Goal: Task Accomplishment & Management: Use online tool/utility

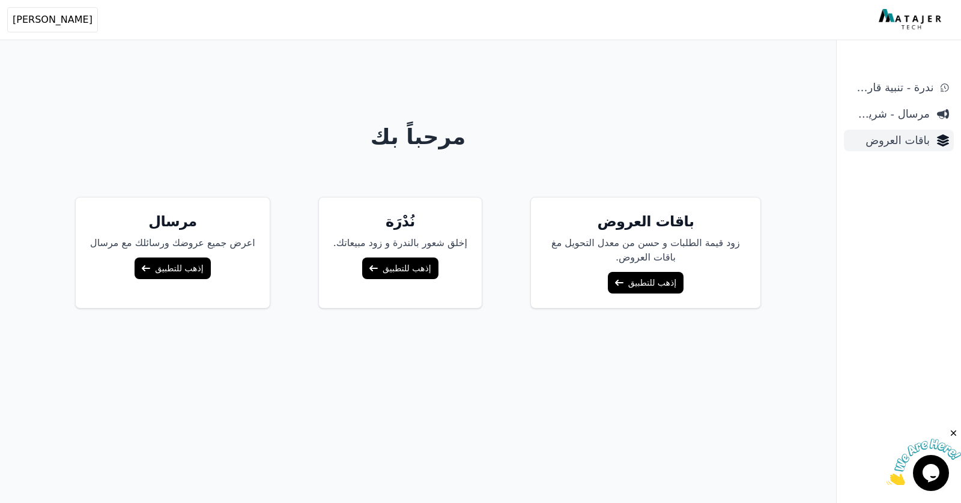
click at [905, 142] on span "باقات العروض" at bounding box center [888, 140] width 81 height 17
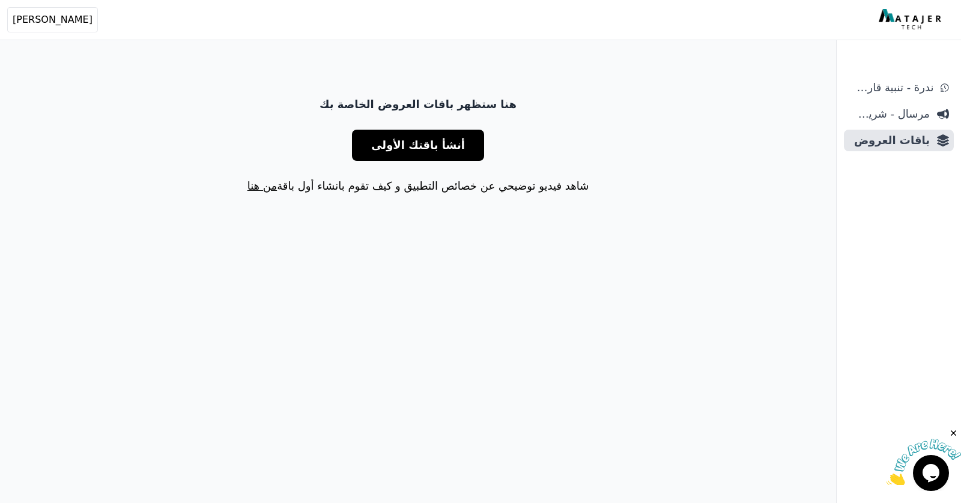
click at [449, 152] on span "أنشأ باقتك الأولى" at bounding box center [418, 145] width 94 height 17
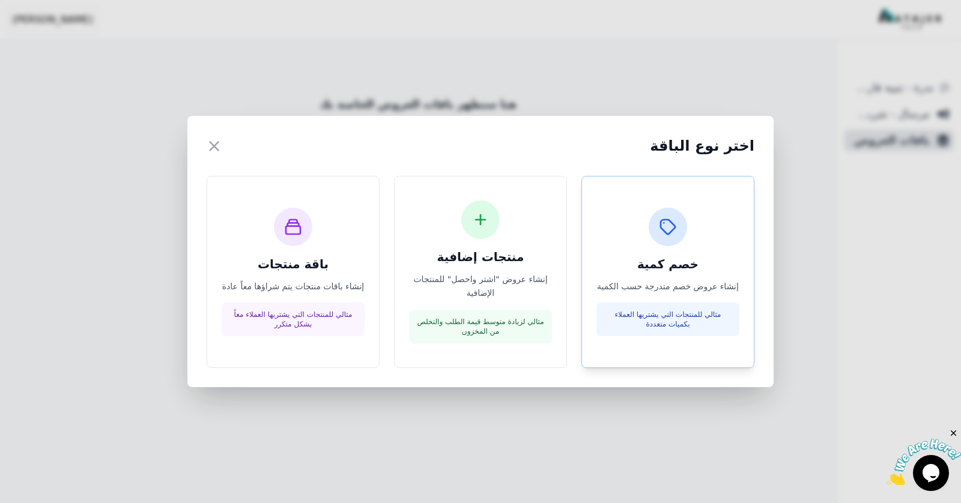
click at [691, 246] on div "خصم كمية إنشاء عروض خصم متدرجة حسب الكمية مثالي للمنتجات التي يشتريها العملاء ب…" at bounding box center [667, 272] width 143 height 129
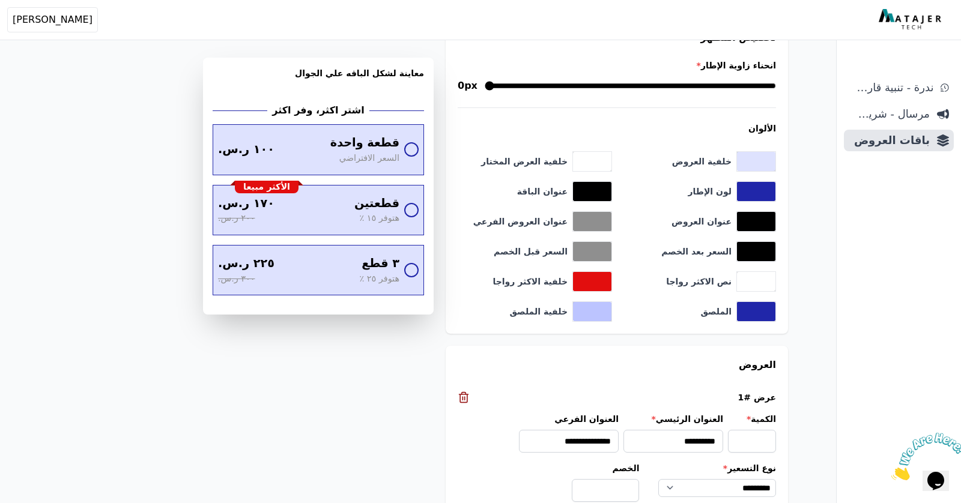
scroll to position [735, 0]
